Goal: Use online tool/utility: Utilize a website feature to perform a specific function

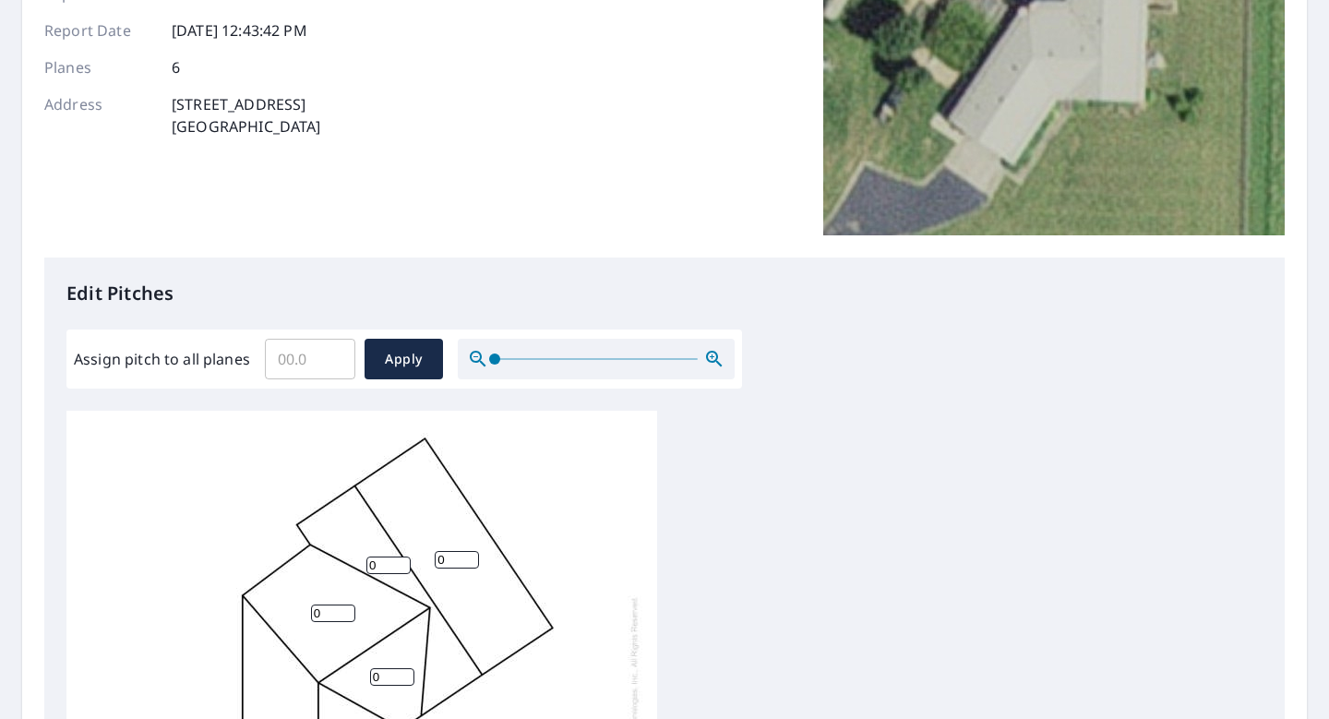
scroll to position [244, 0]
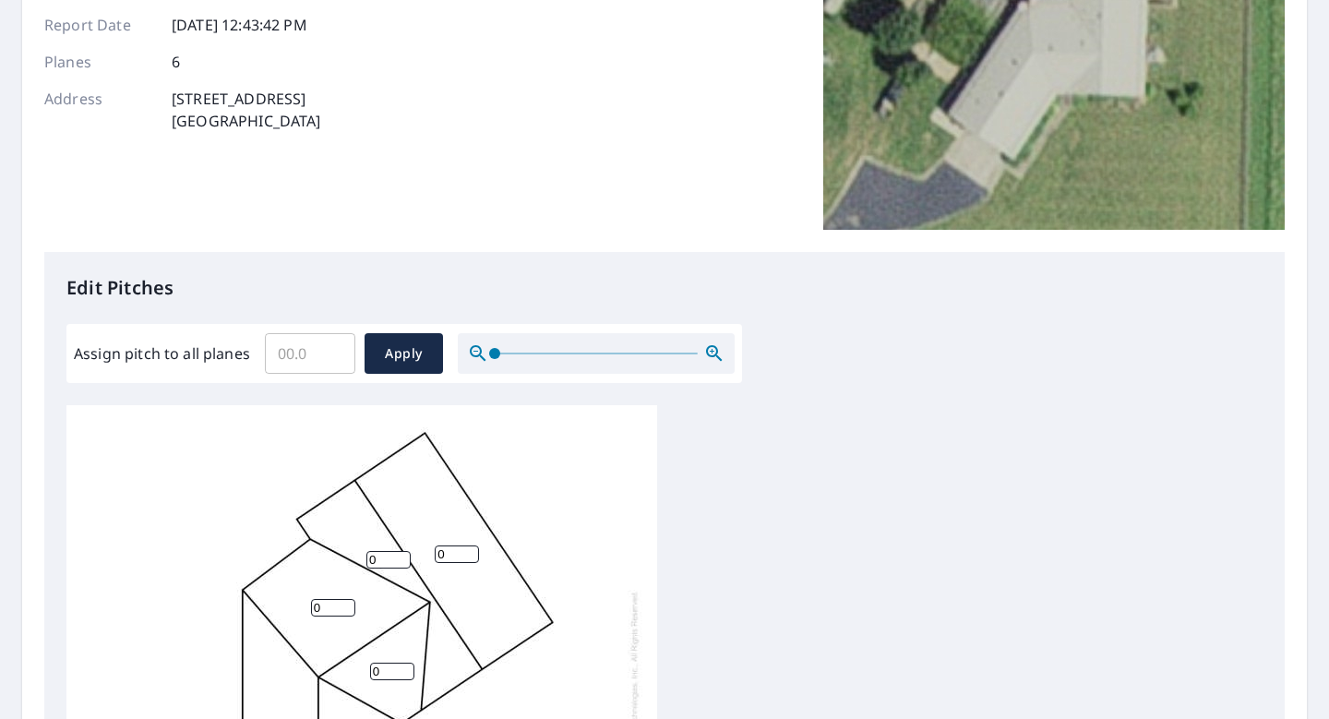
click at [312, 356] on input "Assign pitch to all planes" at bounding box center [310, 354] width 90 height 52
type input "5"
click at [398, 353] on span "Apply" at bounding box center [403, 354] width 49 height 23
type input "5"
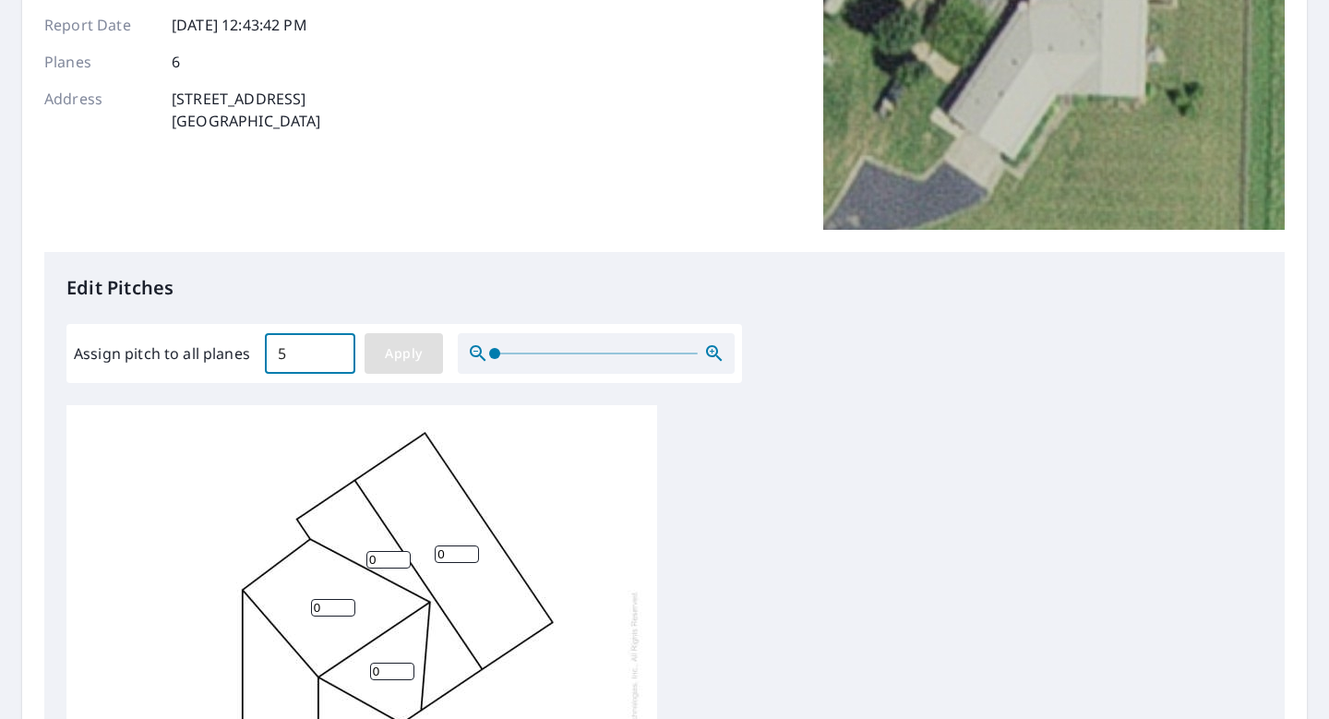
type input "5"
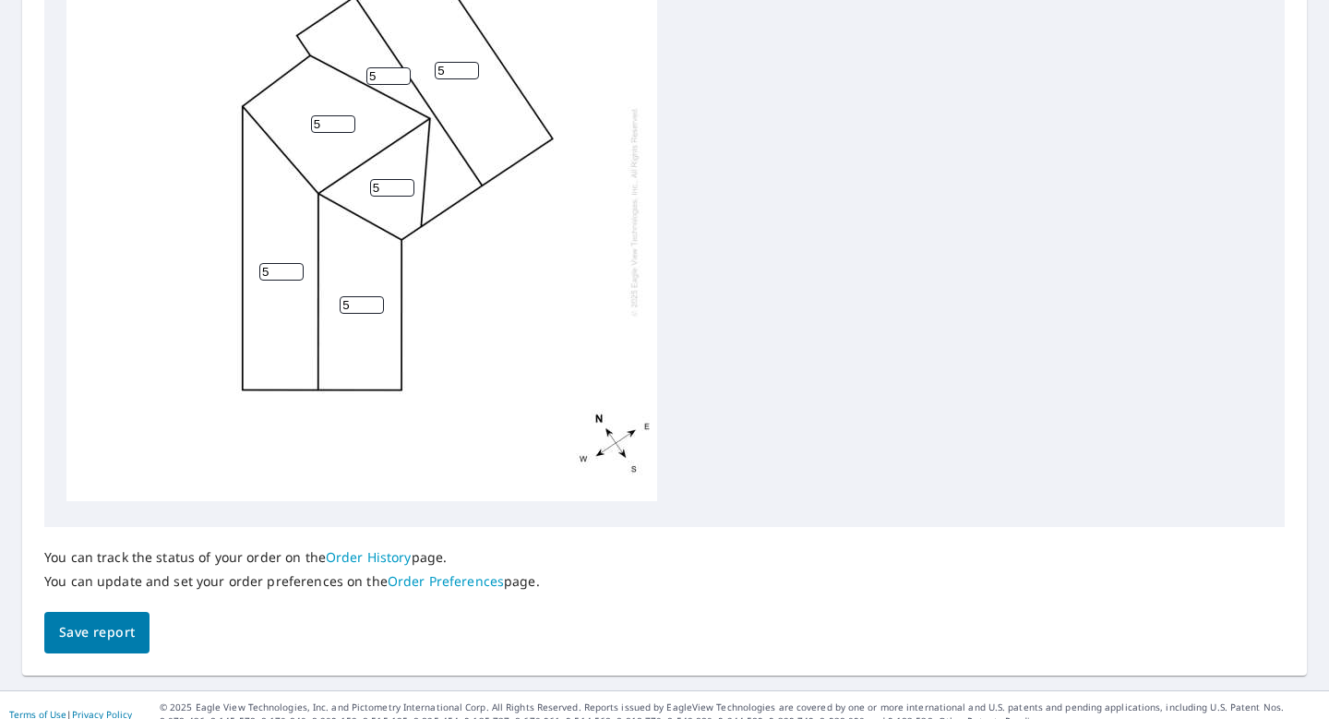
scroll to position [741, 0]
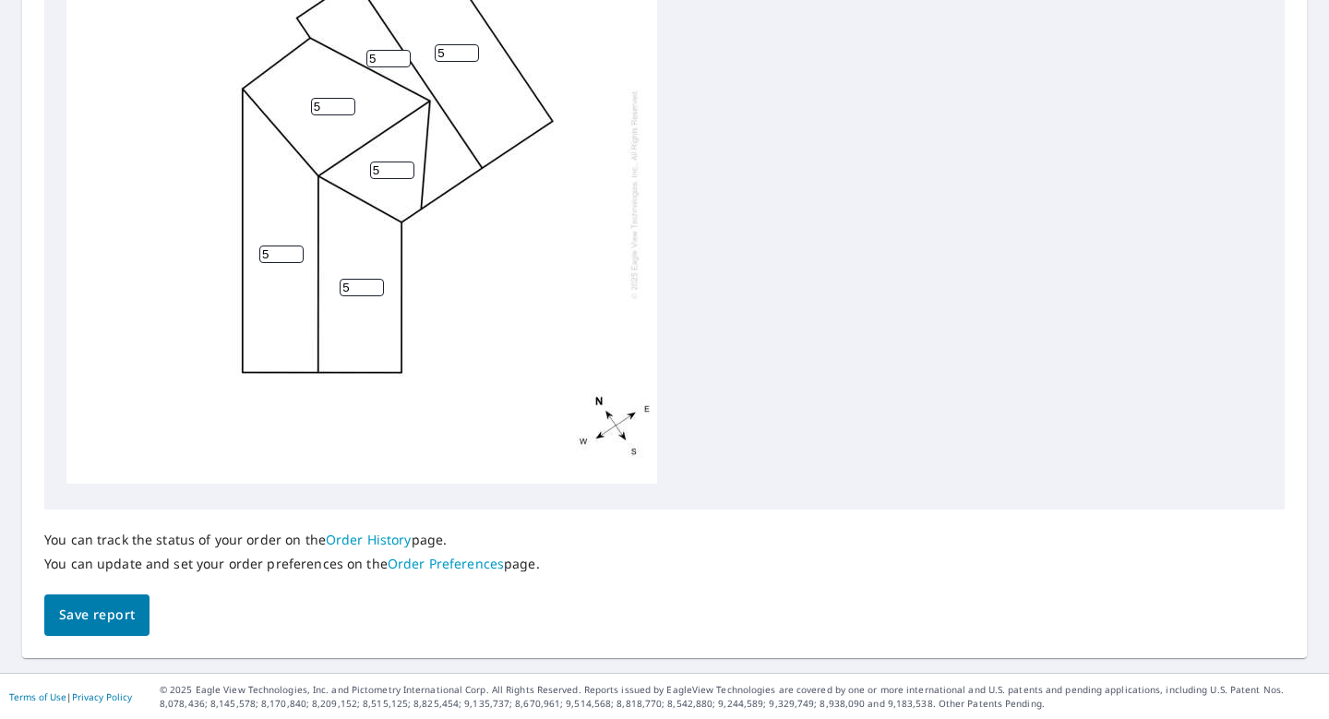
click at [90, 623] on span "Save report" at bounding box center [97, 615] width 76 height 23
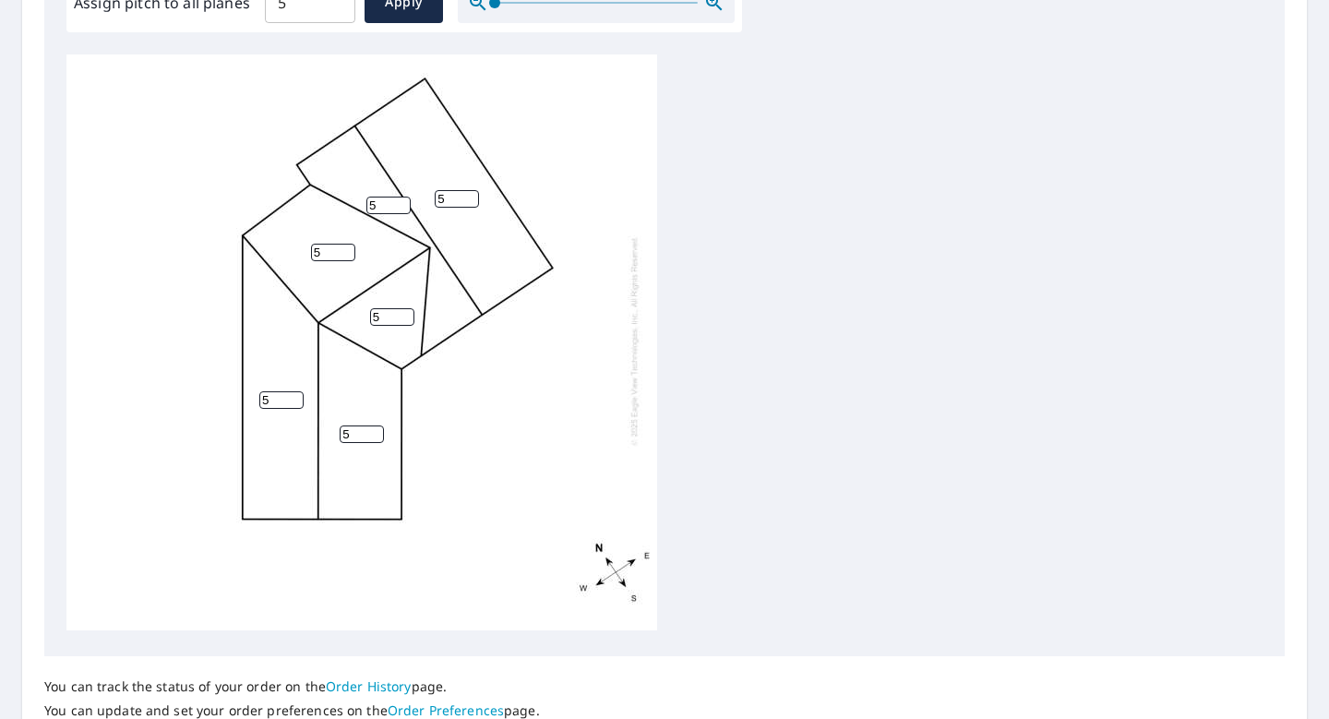
scroll to position [809, 0]
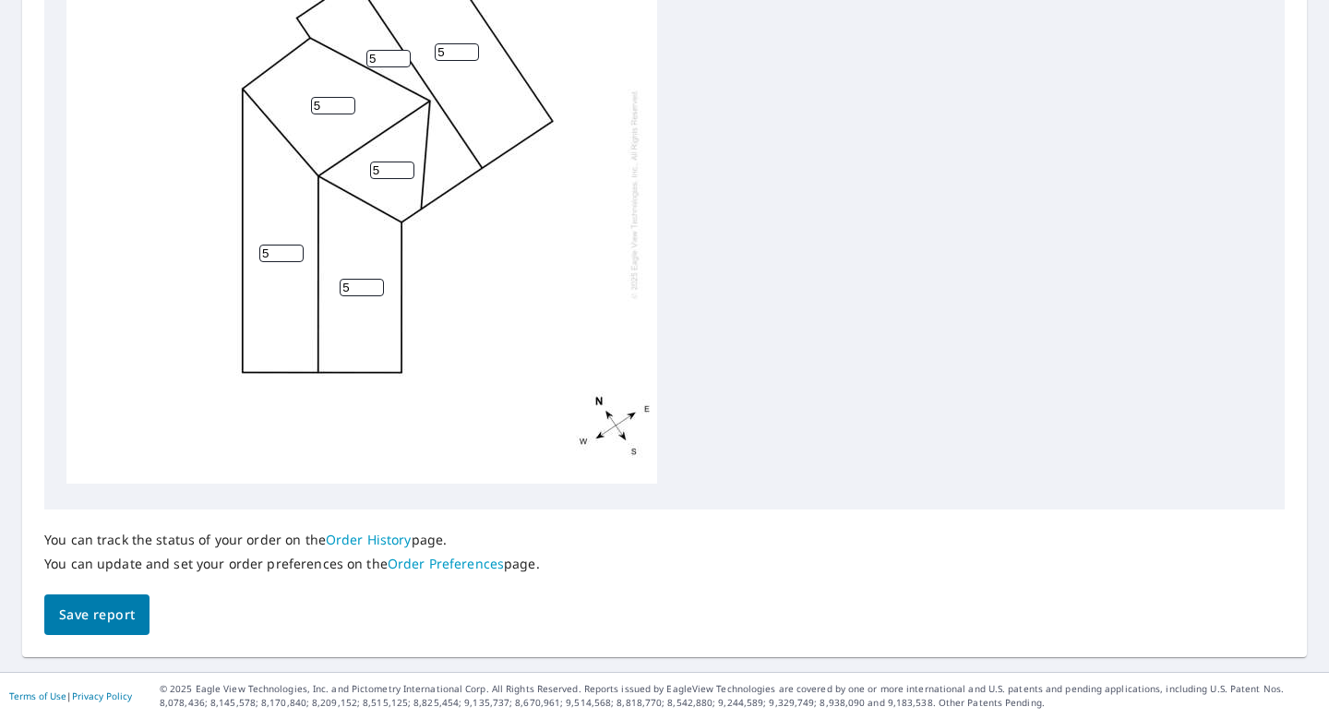
click at [86, 623] on span "Save report" at bounding box center [97, 615] width 76 height 23
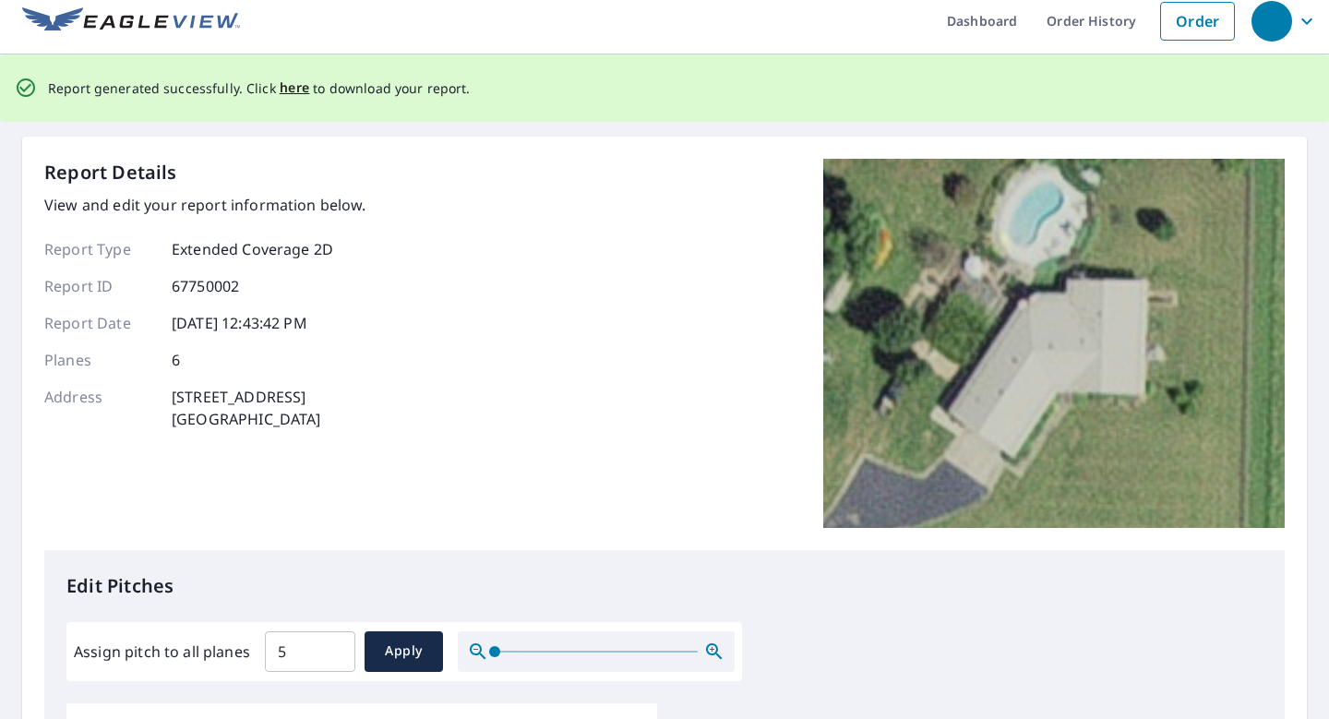
scroll to position [0, 0]
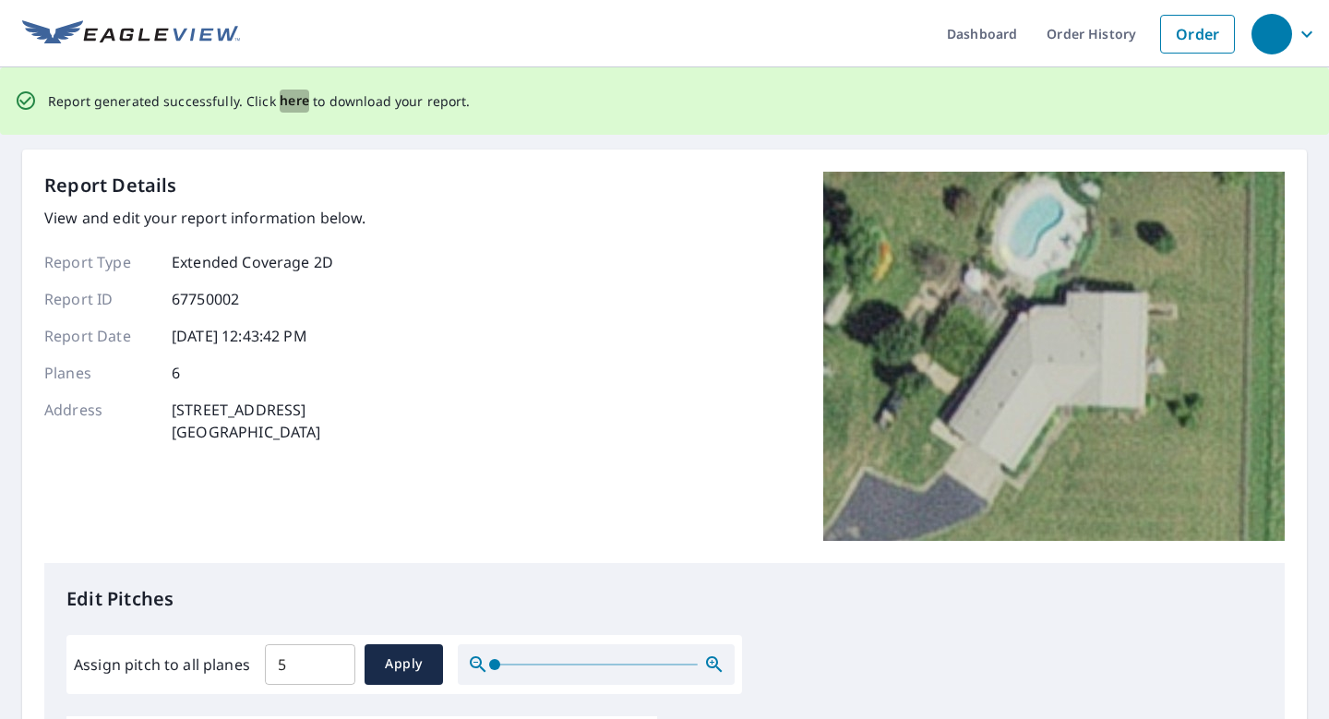
click at [288, 105] on span "here" at bounding box center [295, 101] width 30 height 23
